Goal: Task Accomplishment & Management: Manage account settings

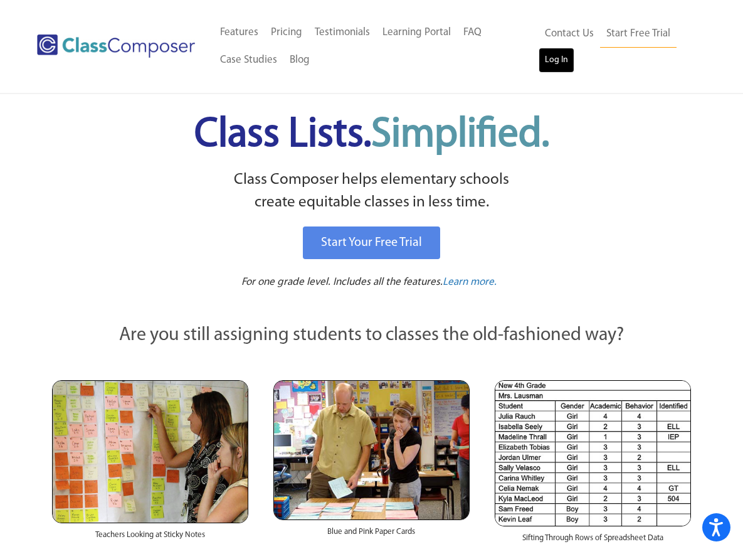
click at [546, 59] on link "Log In" at bounding box center [557, 60] width 36 height 25
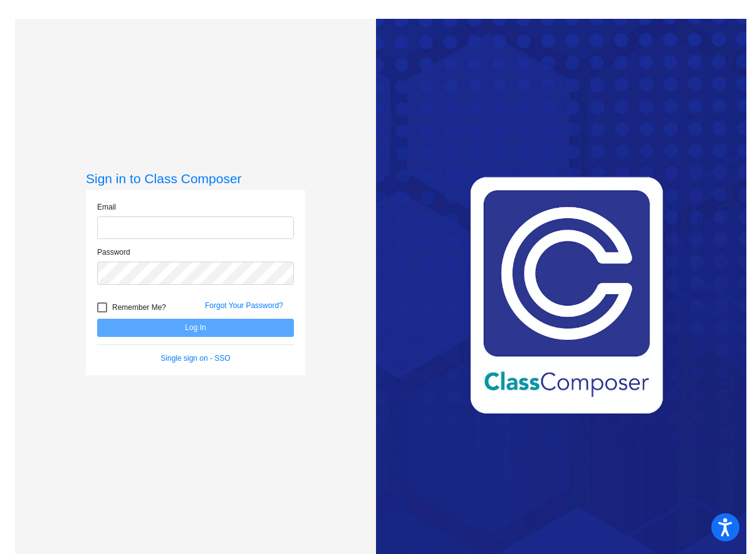
type input "jponce@royalsd.org"
click at [113, 306] on span "Remember Me?" at bounding box center [139, 307] width 54 height 15
click at [102, 312] on input "Remember Me?" at bounding box center [102, 312] width 1 height 1
checkbox input "true"
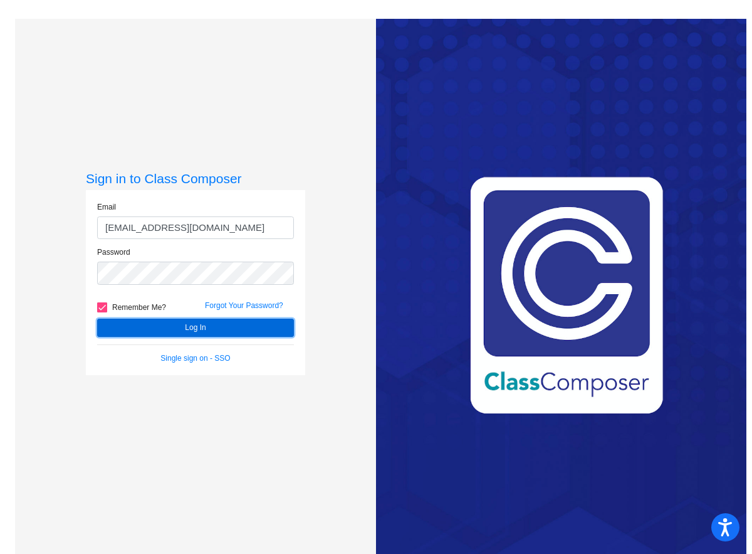
click at [139, 332] on button "Log In" at bounding box center [195, 328] width 197 height 18
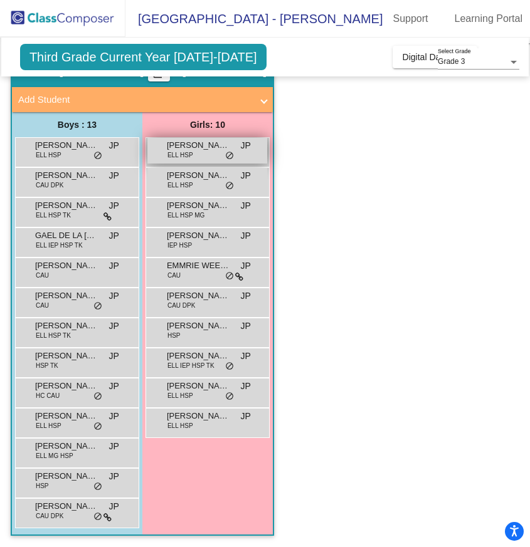
scroll to position [87, 0]
